Goal: Transaction & Acquisition: Purchase product/service

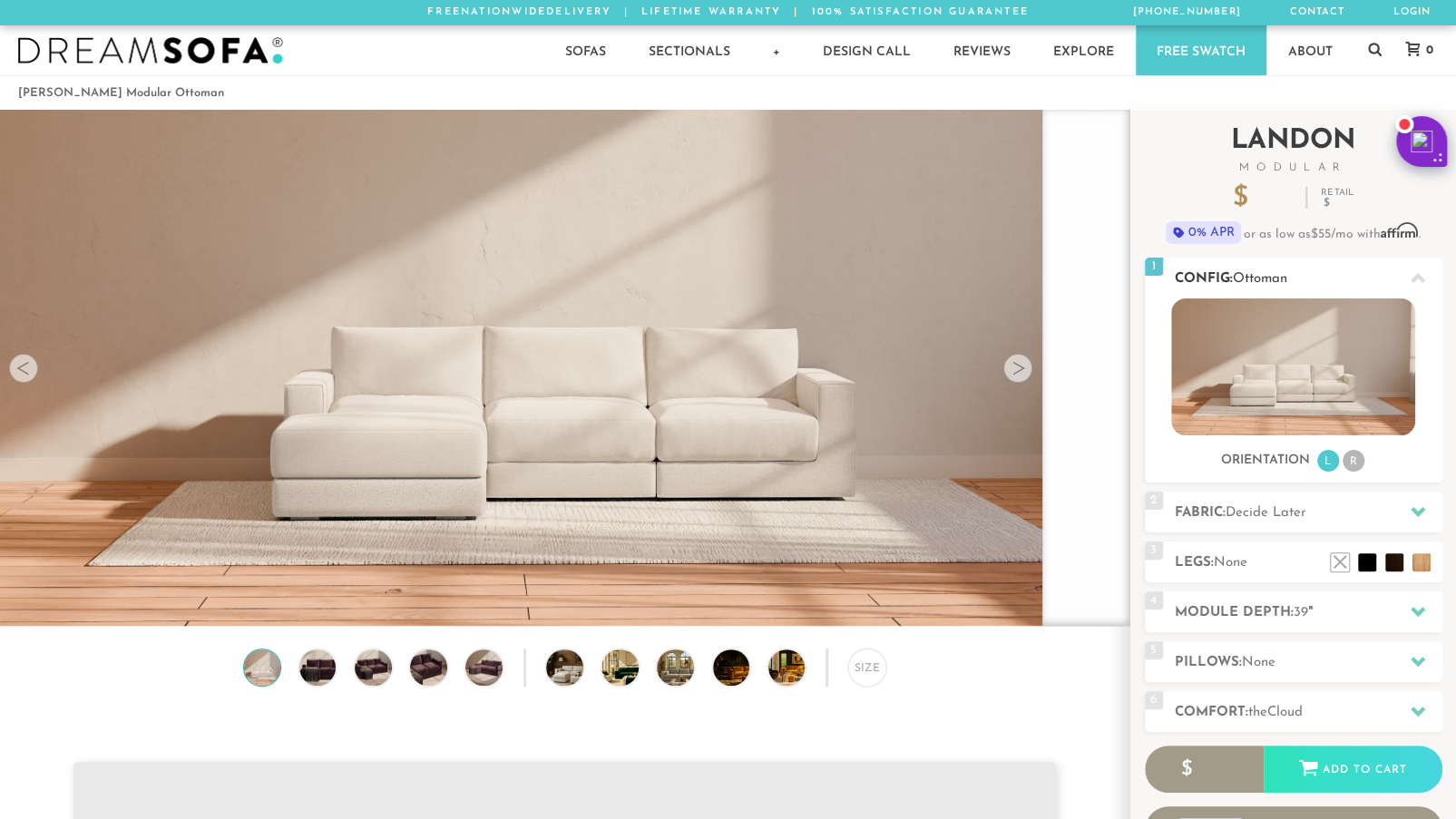
click at [1435, 278] on div at bounding box center [1418, 277] width 38 height 37
click at [1346, 460] on li "R" at bounding box center [1353, 460] width 22 height 22
click at [1351, 460] on li "R" at bounding box center [1353, 460] width 22 height 22
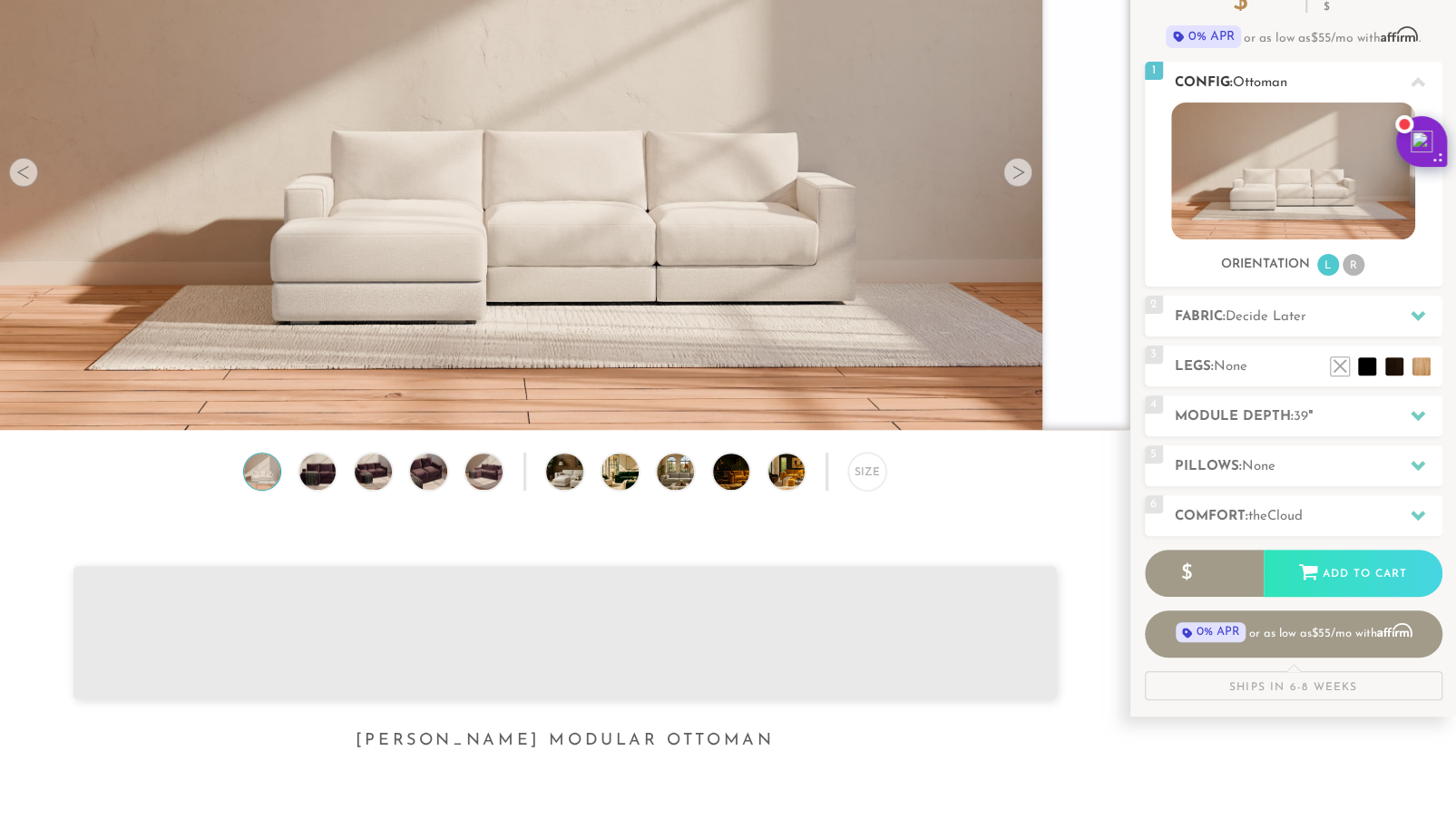
scroll to position [196, 0]
click at [1250, 305] on div "2 Fabric: Decide Later" at bounding box center [1293, 316] width 297 height 41
click at [1265, 322] on span "Decide Later" at bounding box center [1266, 317] width 81 height 13
click at [1418, 315] on icon at bounding box center [1417, 316] width 14 height 10
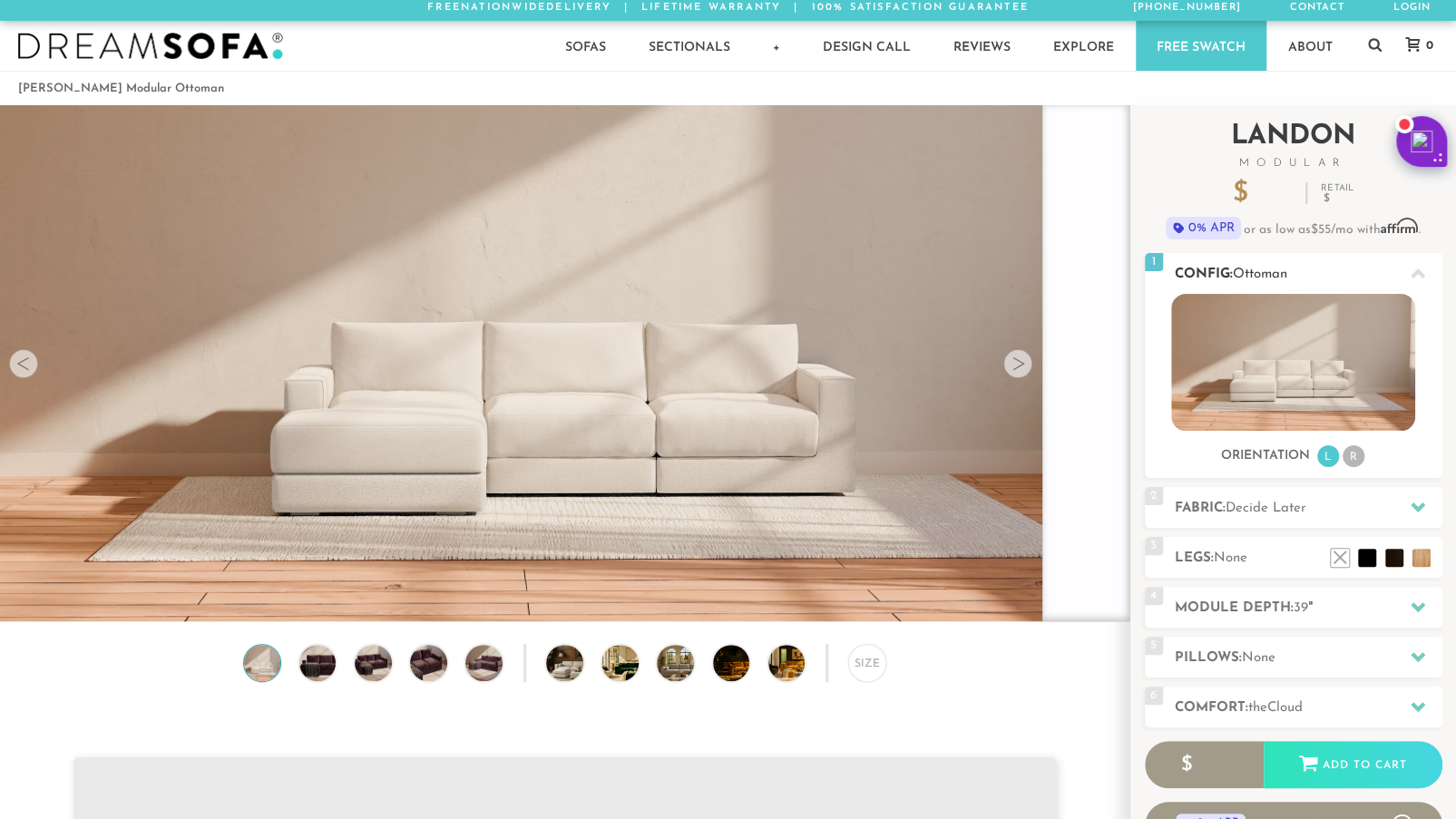
scroll to position [0, 0]
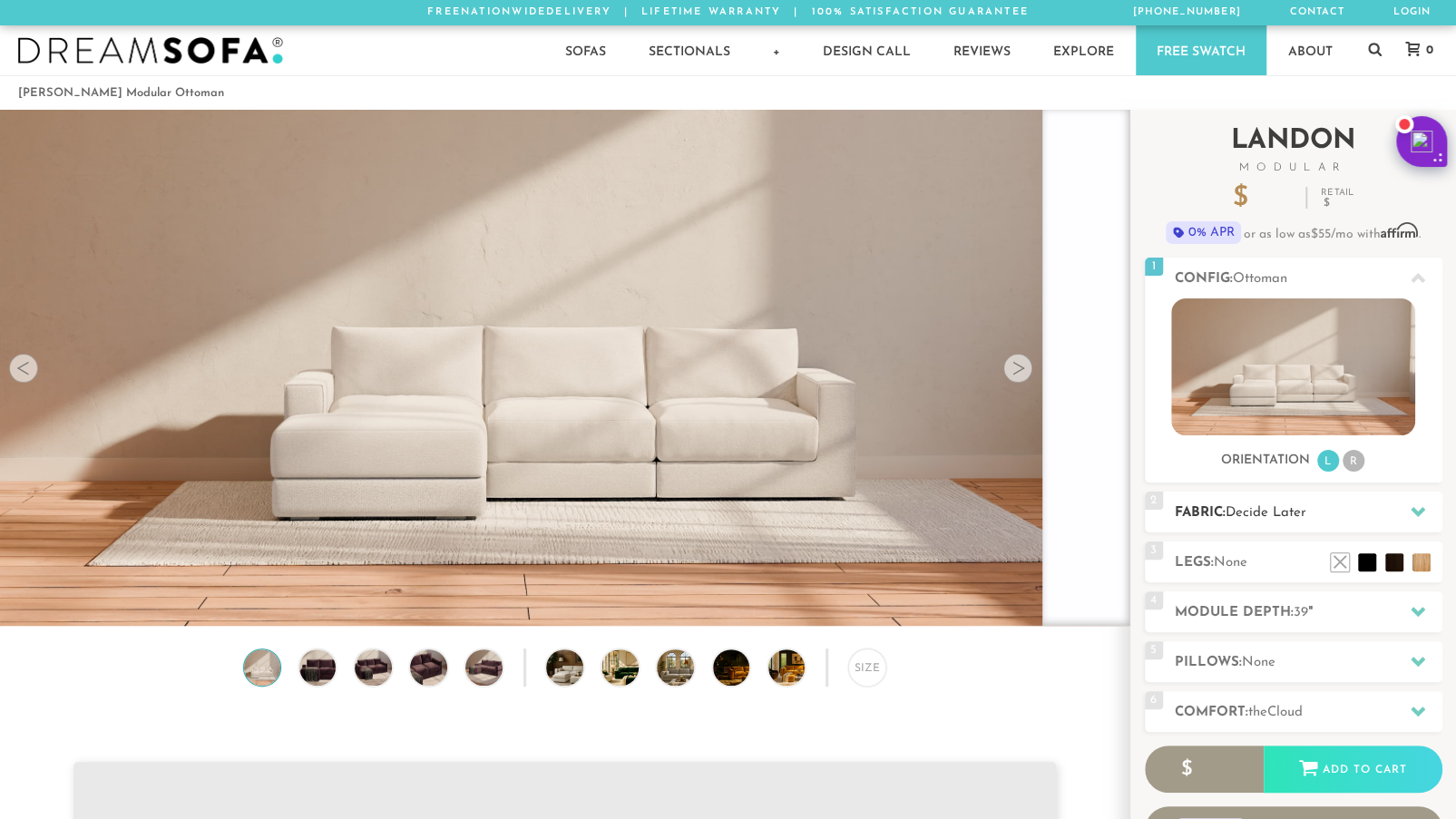
click at [1422, 516] on icon at bounding box center [1417, 511] width 14 height 14
click at [1374, 560] on li at bounding box center [1366, 535] width 72 height 72
click at [1367, 560] on li at bounding box center [1340, 535] width 72 height 72
click at [1271, 370] on img at bounding box center [1293, 367] width 244 height 137
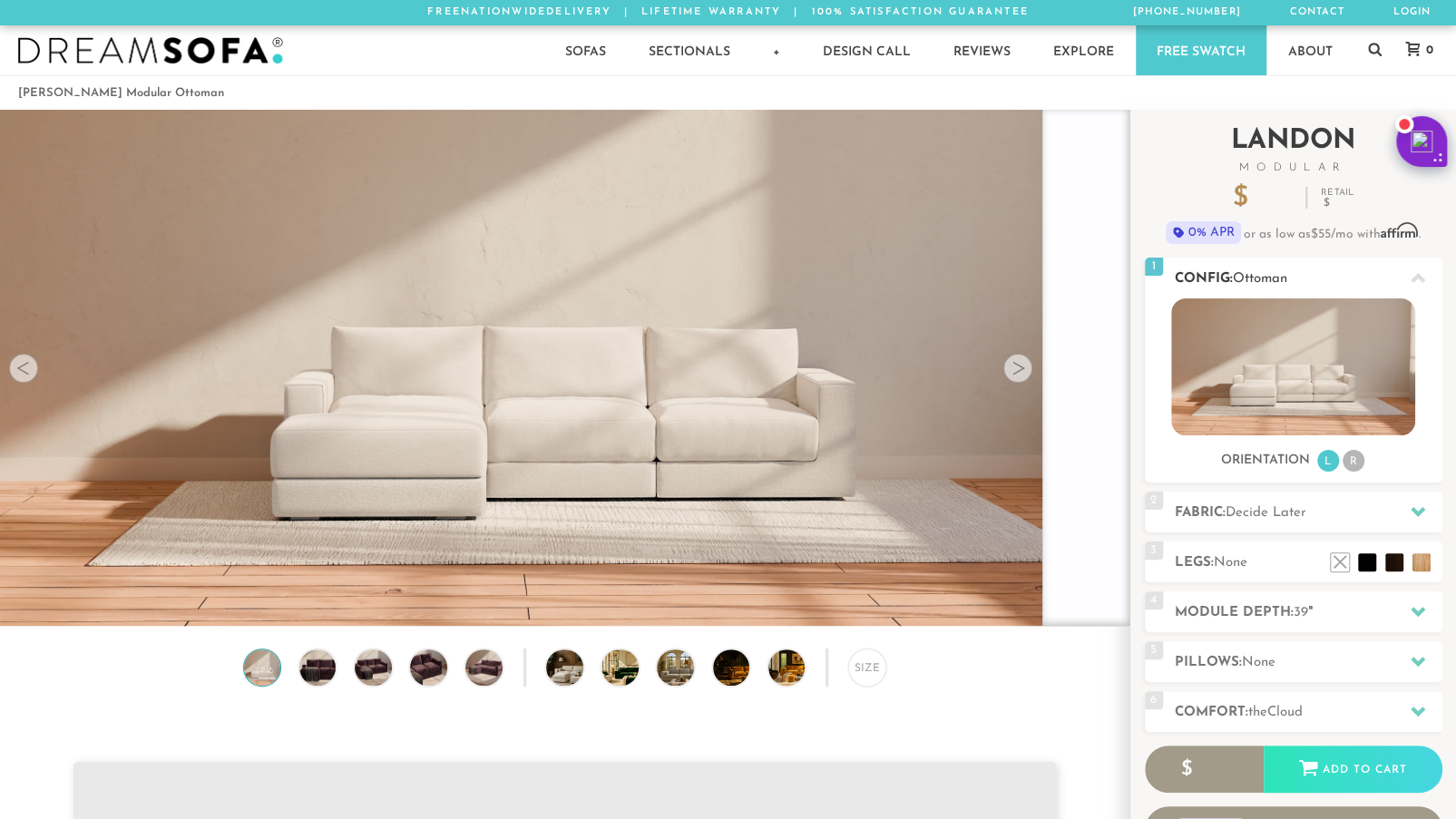
click at [1416, 282] on icon at bounding box center [1417, 278] width 14 height 14
click at [1267, 340] on img at bounding box center [1293, 367] width 244 height 137
click at [1325, 457] on li "L" at bounding box center [1327, 460] width 22 height 22
click at [1346, 517] on h2 "Fabric: Decide Later" at bounding box center [1307, 513] width 268 height 21
